Goal: Task Accomplishment & Management: Complete application form

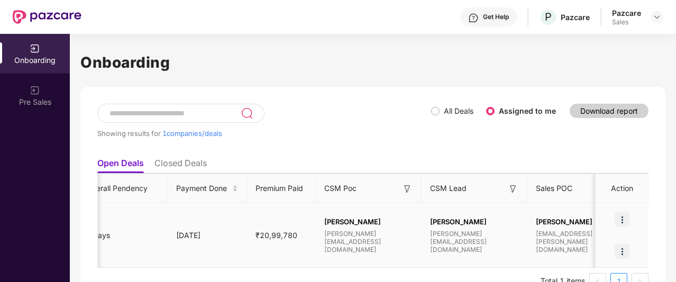
scroll to position [0, 659]
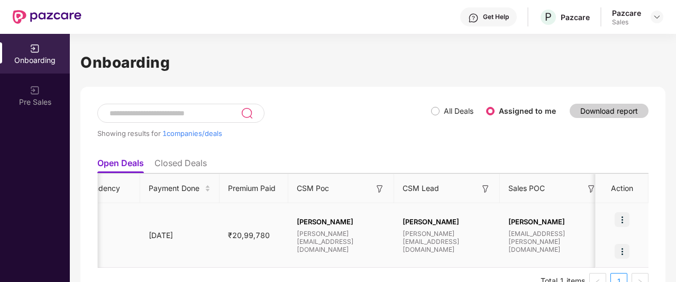
click at [619, 249] on img at bounding box center [622, 251] width 15 height 15
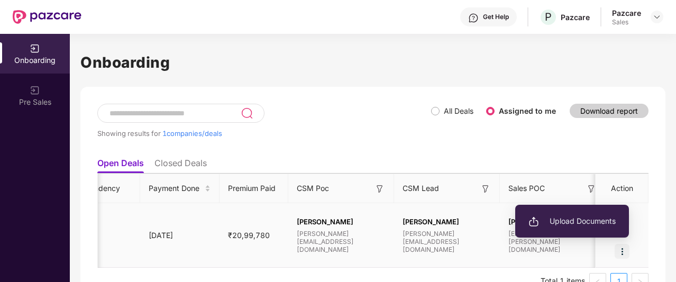
click at [619, 249] on img at bounding box center [622, 251] width 15 height 15
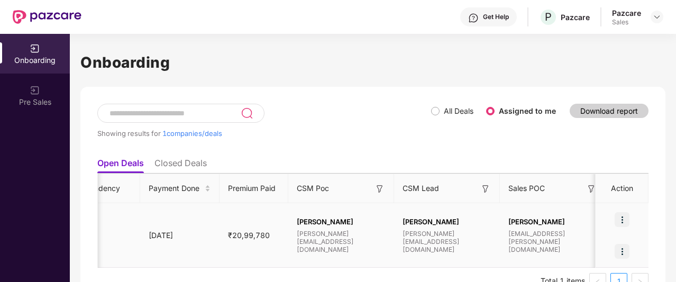
click at [626, 249] on img at bounding box center [622, 251] width 15 height 15
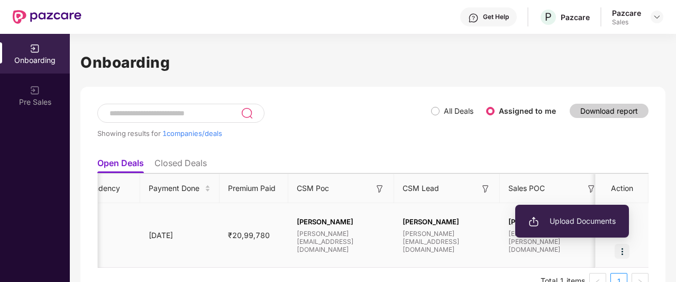
click at [586, 216] on span "Upload Documents" at bounding box center [572, 221] width 87 height 12
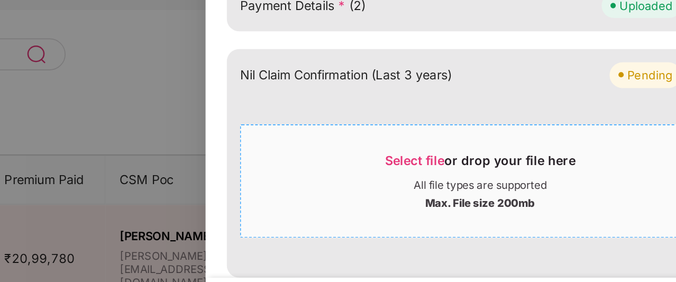
scroll to position [179, 0]
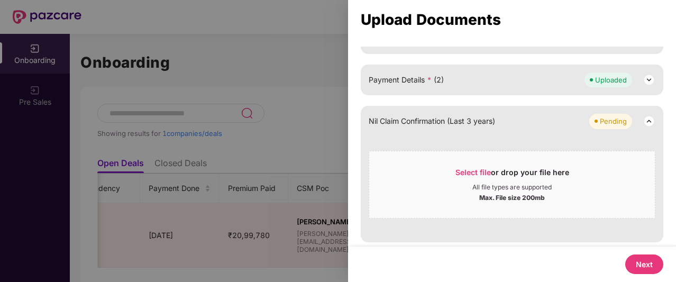
click at [640, 263] on button "Next" at bounding box center [644, 264] width 38 height 20
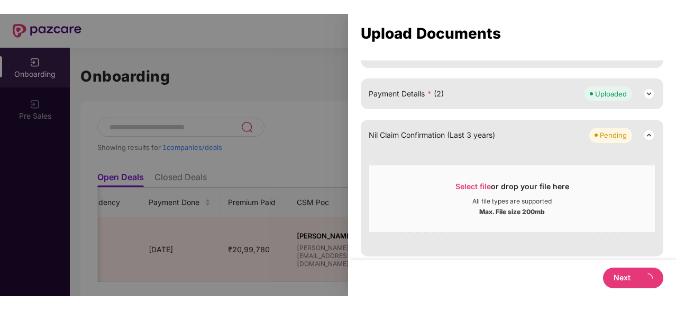
scroll to position [0, 0]
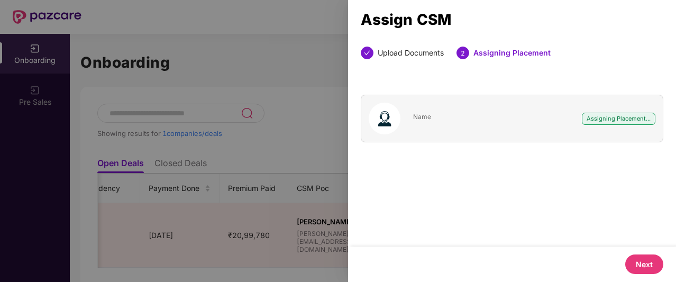
click at [642, 263] on button "Next" at bounding box center [644, 264] width 38 height 20
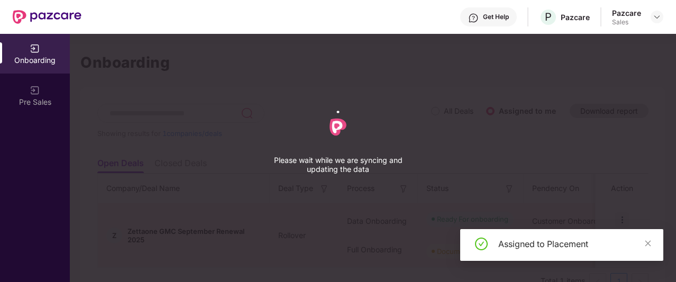
click at [585, 136] on div "Please wait while we are syncing and updating the data" at bounding box center [338, 141] width 676 height 282
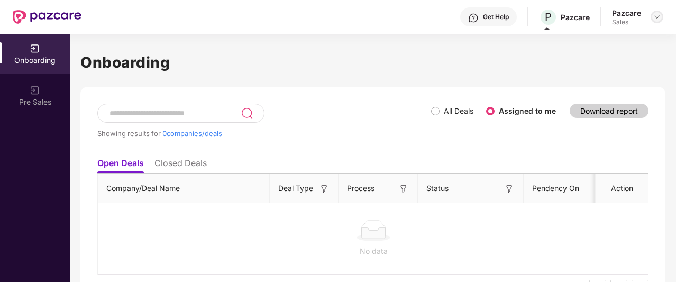
click at [657, 17] on img at bounding box center [657, 17] width 8 height 8
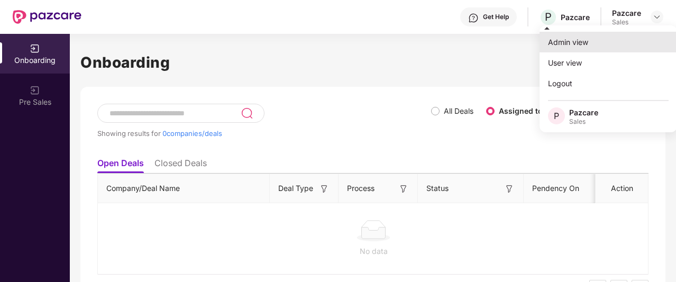
click at [591, 44] on div "Admin view" at bounding box center [609, 42] width 138 height 21
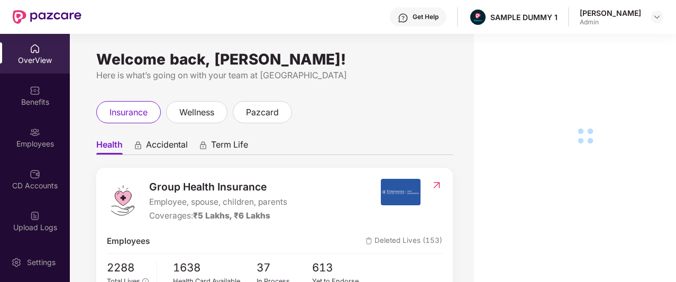
click at [43, 65] on div "OverView" at bounding box center [35, 60] width 70 height 11
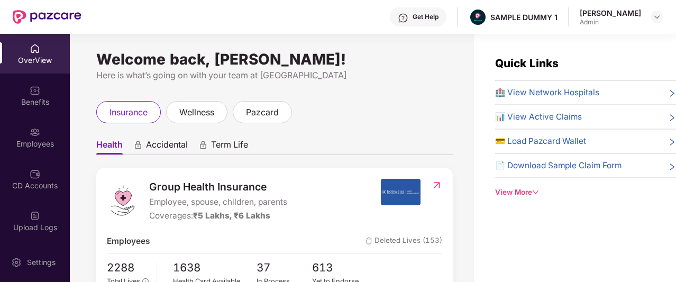
click at [43, 65] on div "OverView" at bounding box center [35, 60] width 70 height 11
